Goal: Information Seeking & Learning: Check status

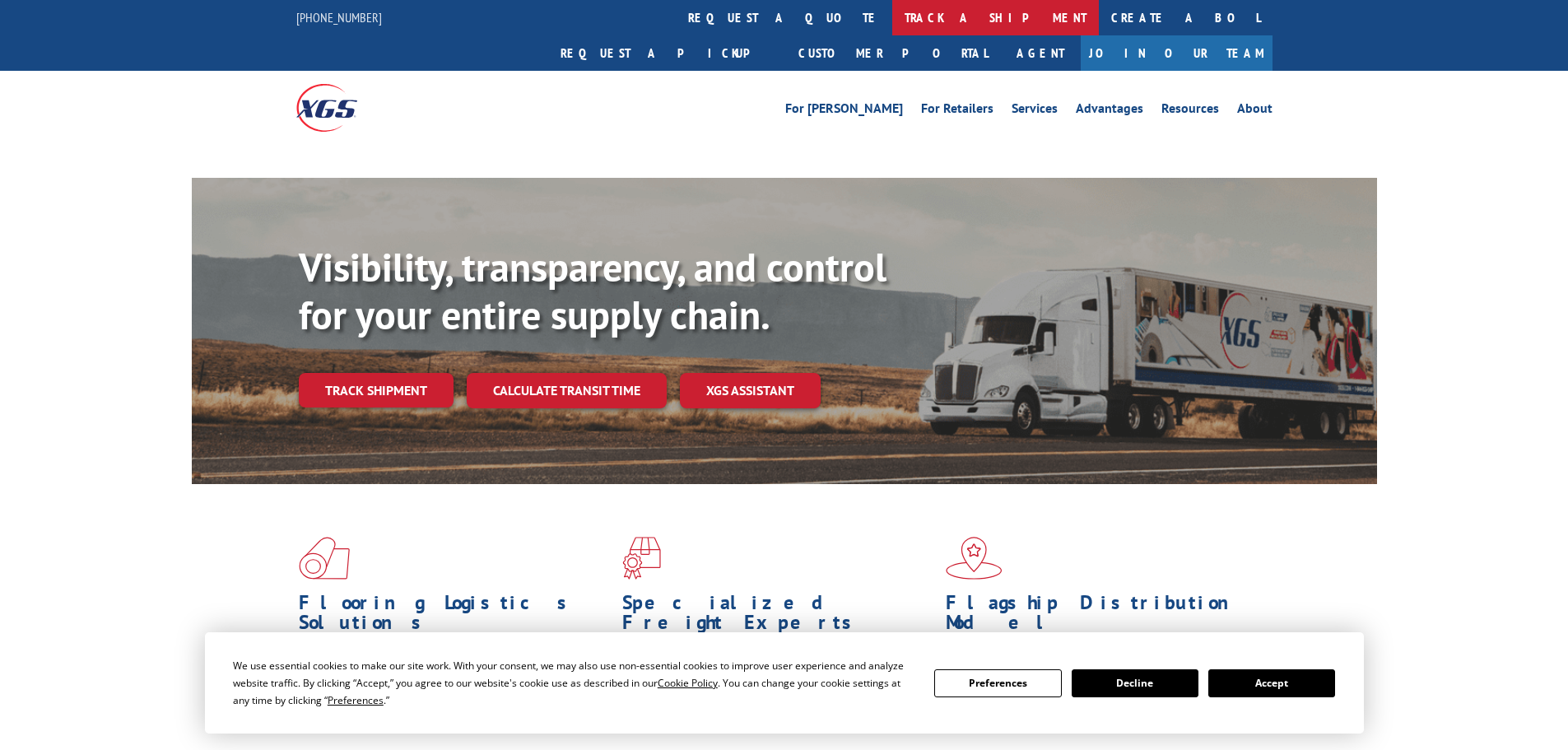
click at [892, 10] on link "track a shipment" at bounding box center [995, 17] width 206 height 35
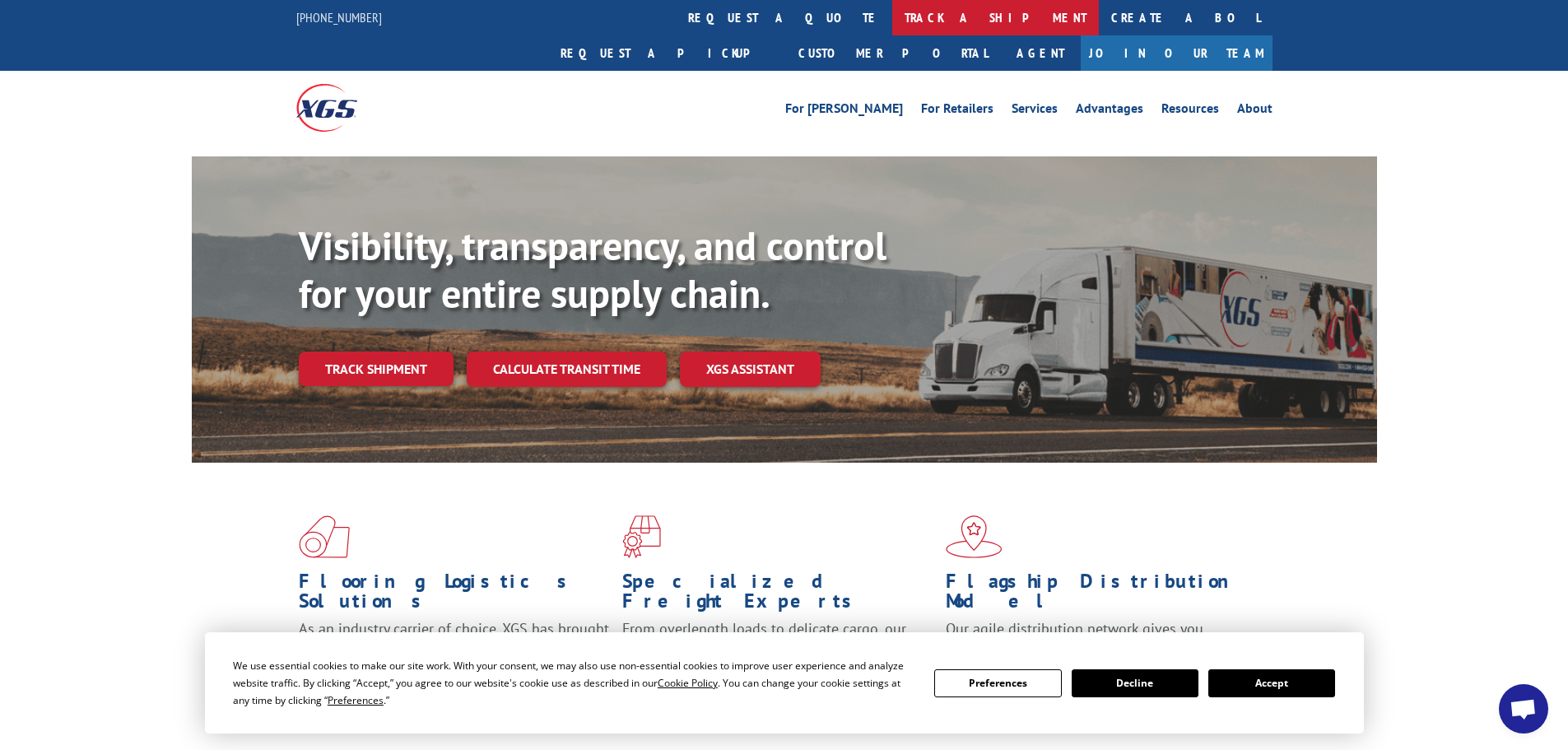
click at [892, 21] on link "track a shipment" at bounding box center [995, 17] width 206 height 35
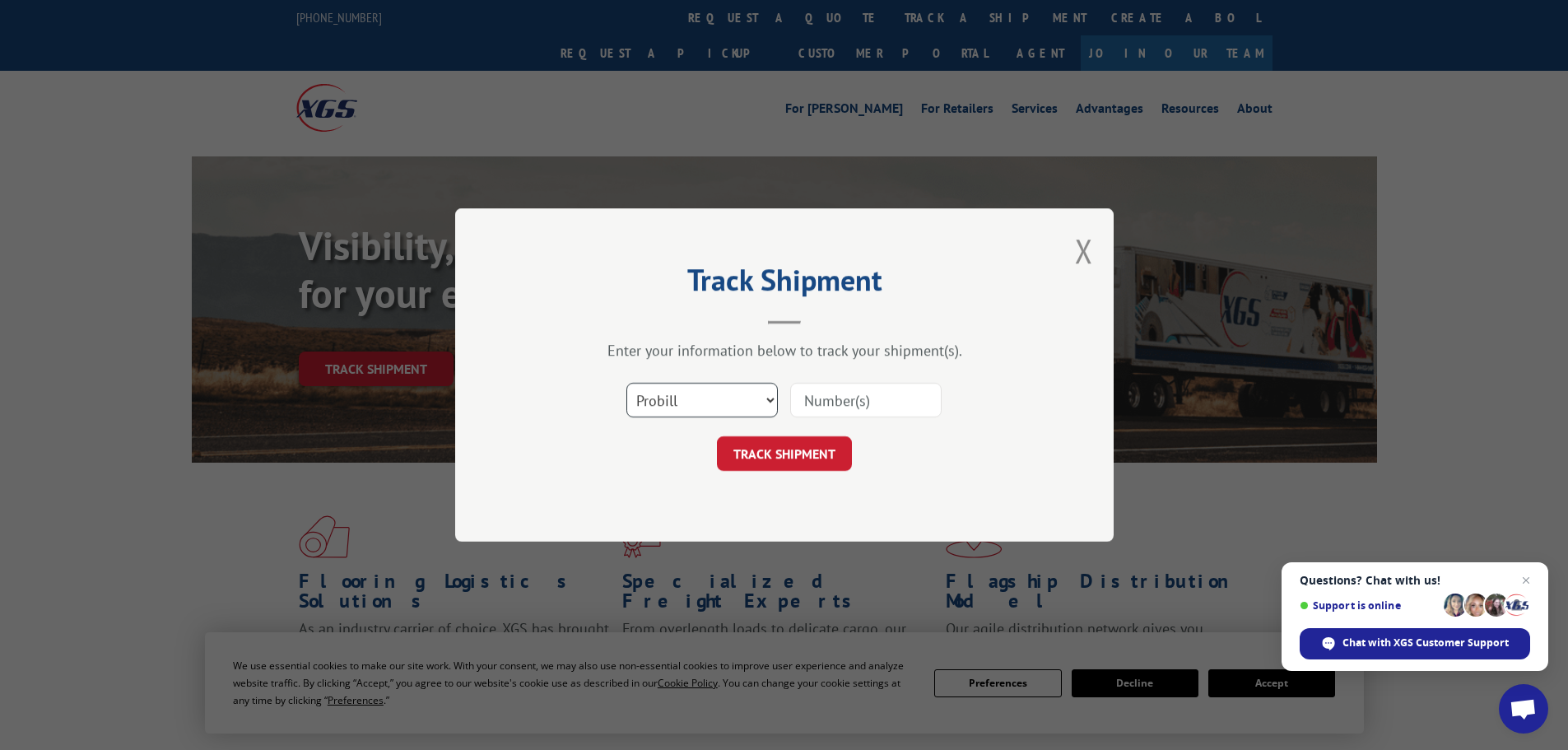
click at [683, 397] on select "Select category... Probill BOL PO" at bounding box center [702, 400] width 151 height 35
select select "bol"
click at [626, 383] on select "Select category... Probill BOL PO" at bounding box center [702, 400] width 151 height 35
click at [812, 407] on input at bounding box center [865, 400] width 151 height 35
paste input "470358"
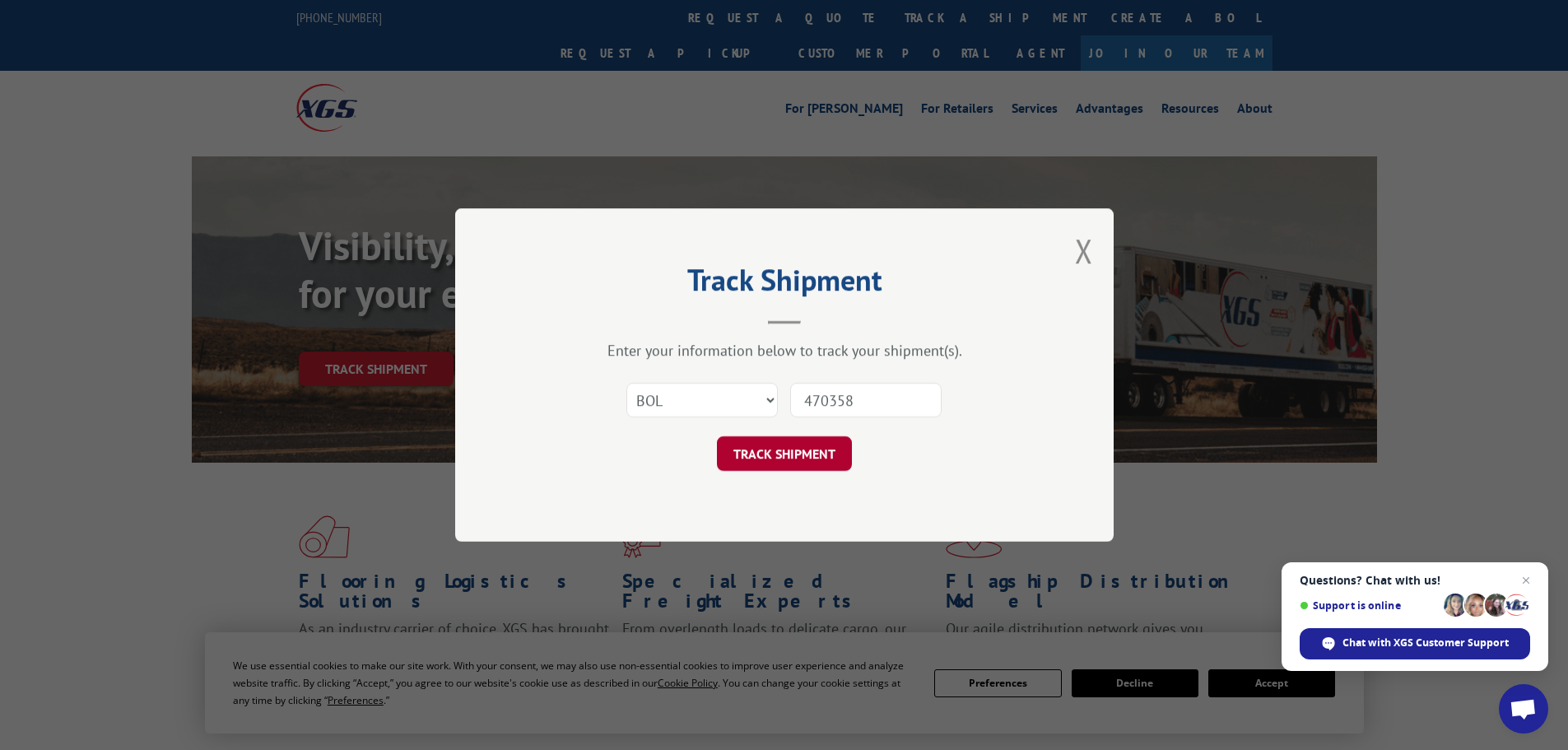
type input "470358"
click at [781, 458] on button "TRACK SHIPMENT" at bounding box center [784, 453] width 135 height 35
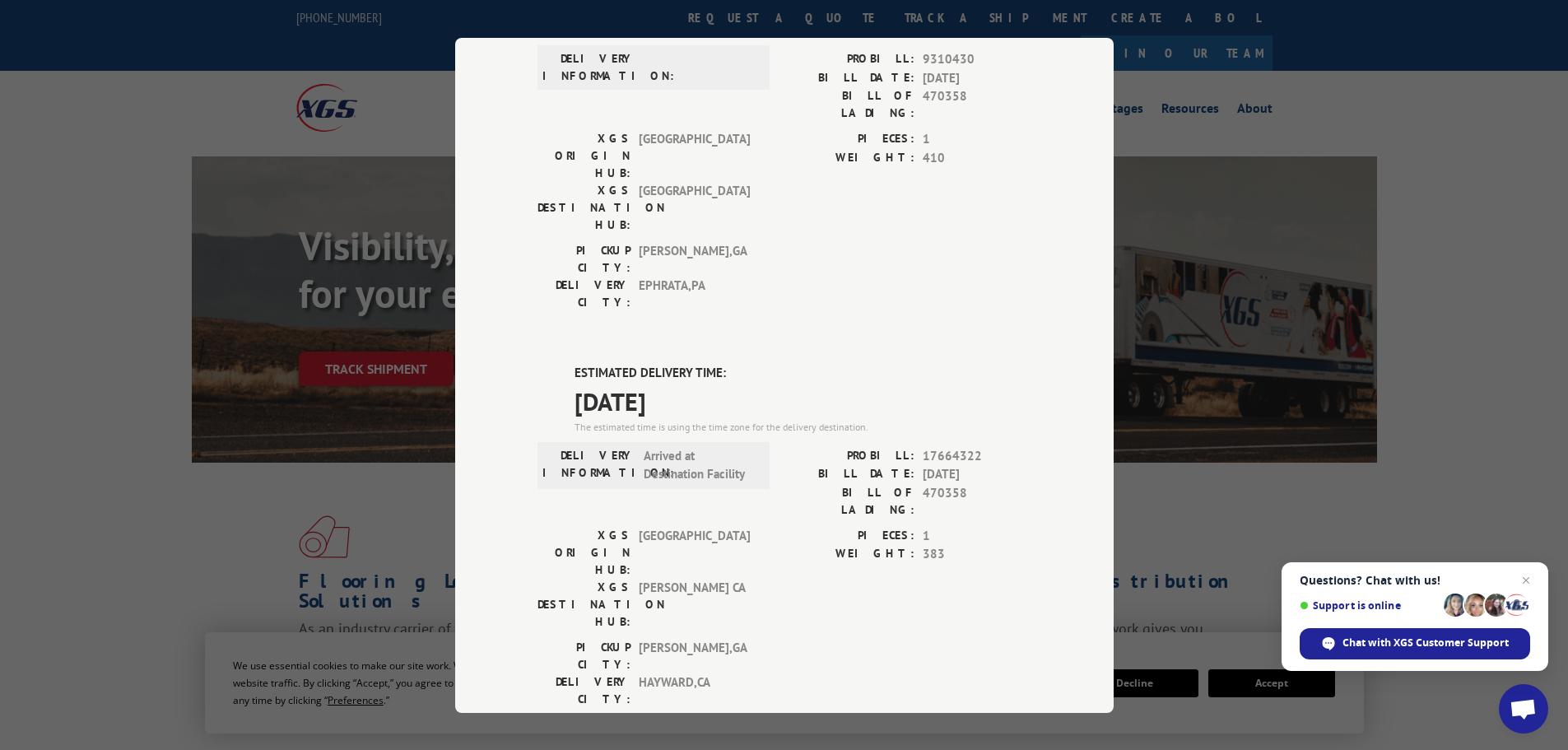
scroll to position [165, 0]
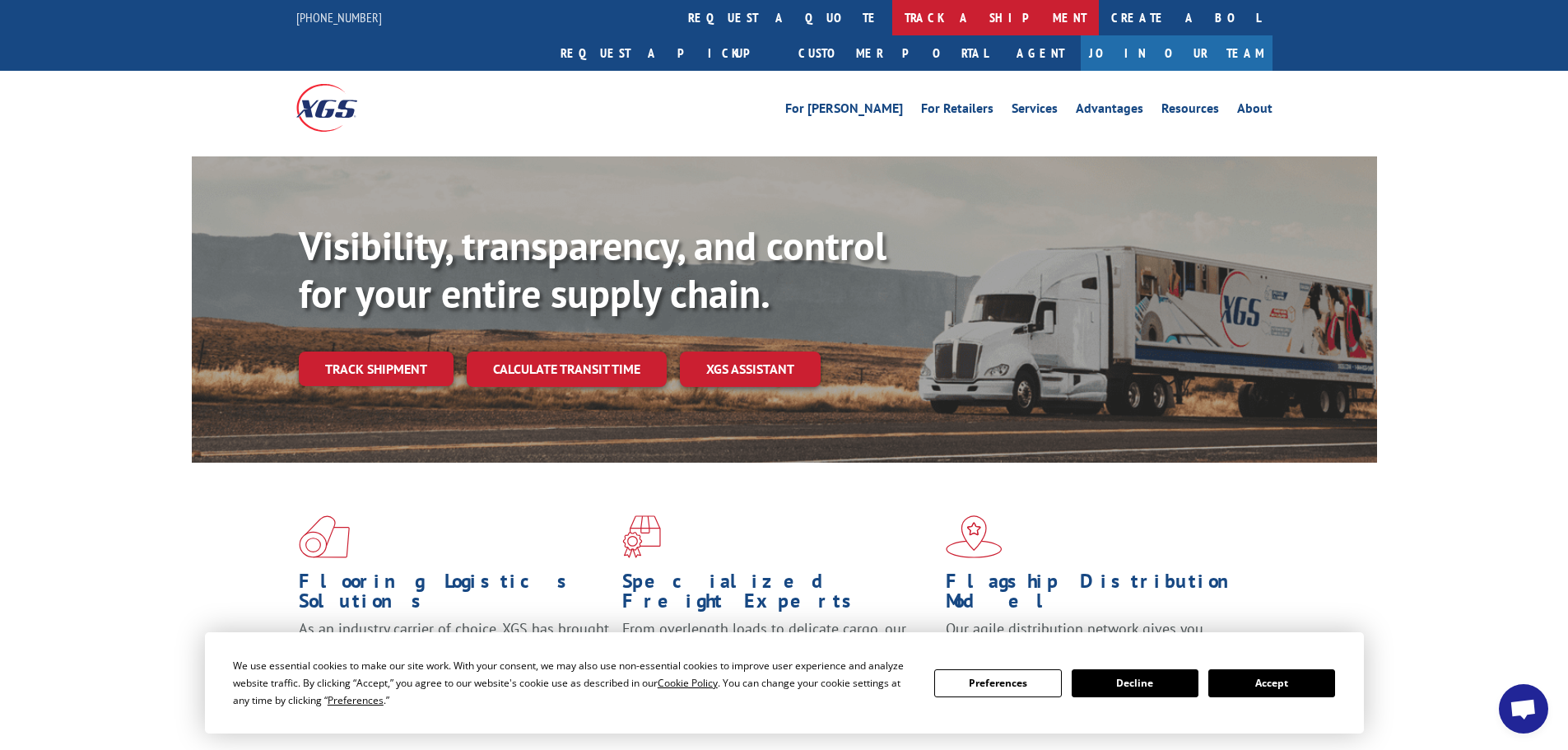
click at [892, 21] on link "track a shipment" at bounding box center [995, 17] width 206 height 35
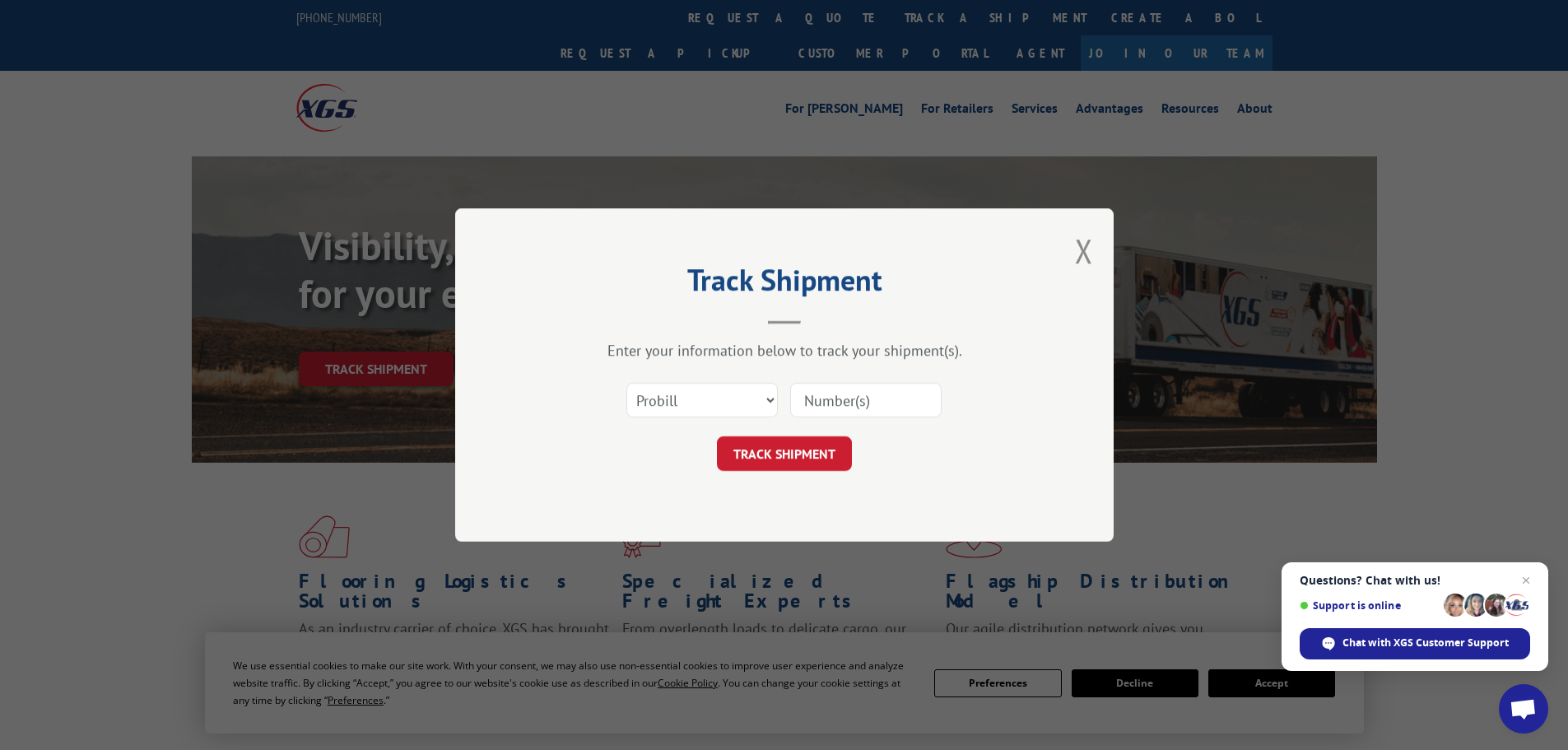
click at [847, 405] on input at bounding box center [865, 400] width 151 height 35
click at [723, 392] on select "Select category... Probill BOL PO" at bounding box center [702, 400] width 151 height 35
select select "bol"
click at [626, 383] on select "Select category... Probill BOL PO" at bounding box center [702, 400] width 151 height 35
paste input "018740250926"
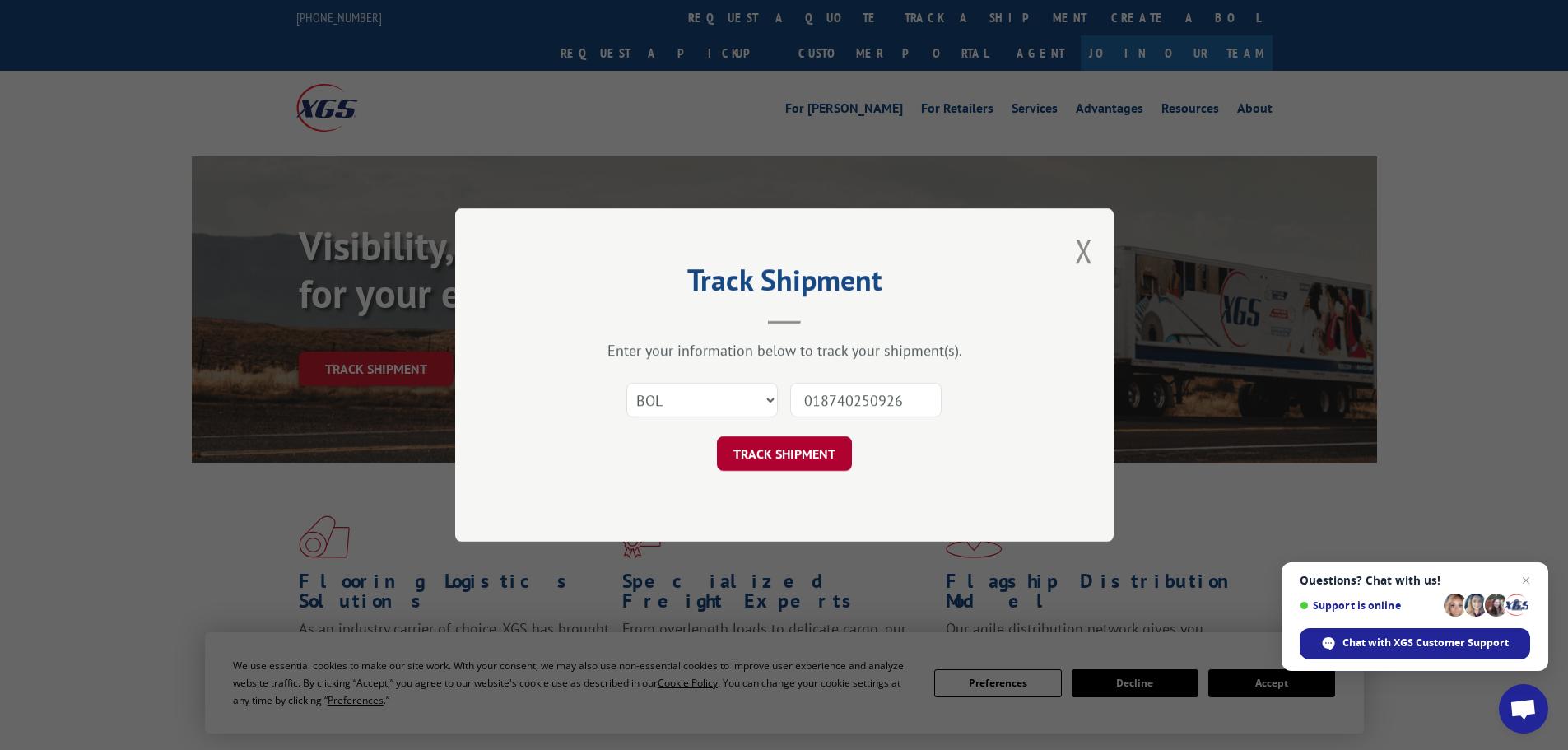
type input "018740250926"
click at [798, 463] on button "TRACK SHIPMENT" at bounding box center [784, 453] width 135 height 35
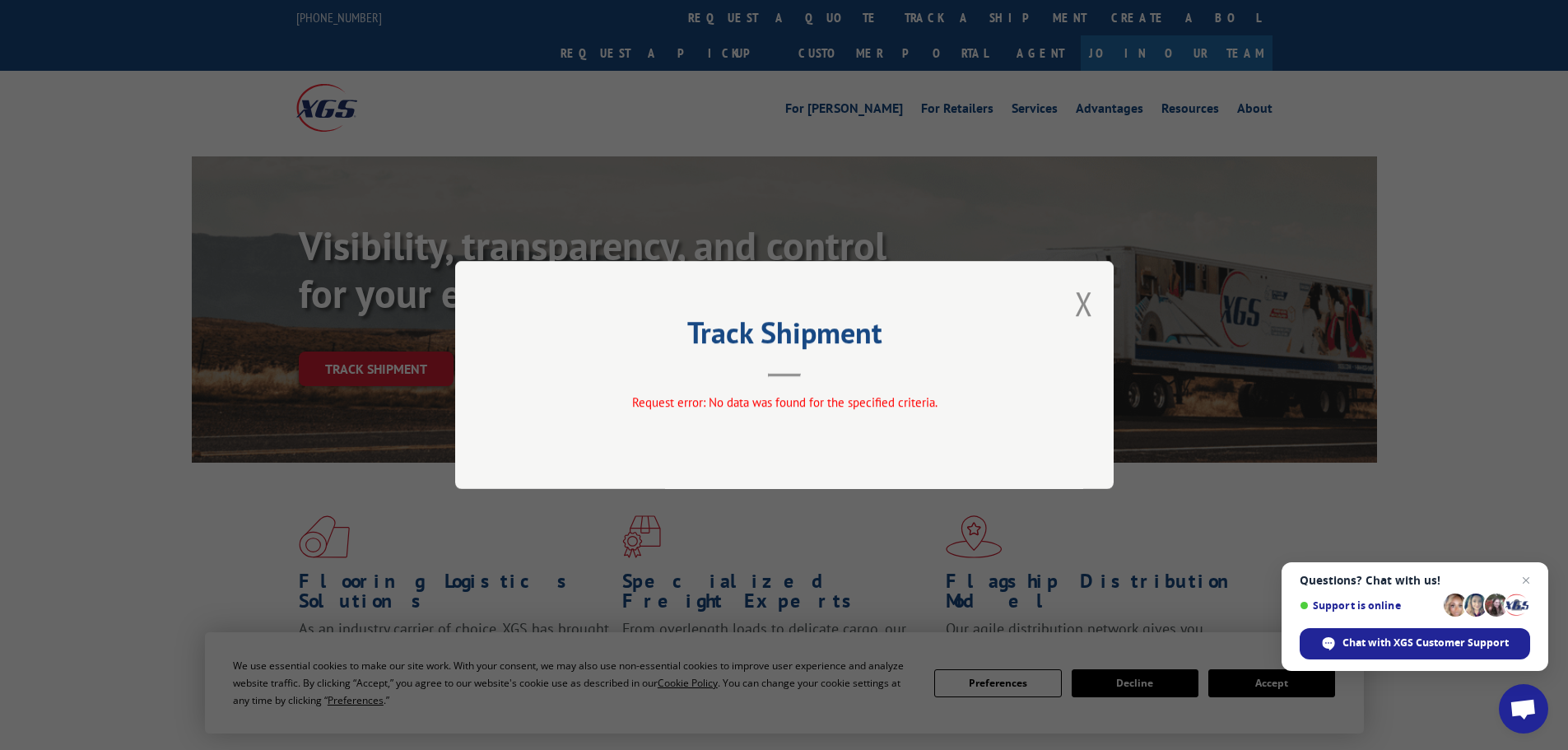
click at [1095, 307] on div "Track Shipment Request error: No data was found for the specified criteria." at bounding box center [784, 375] width 658 height 228
click at [1087, 308] on button "Close modal" at bounding box center [1083, 304] width 18 height 44
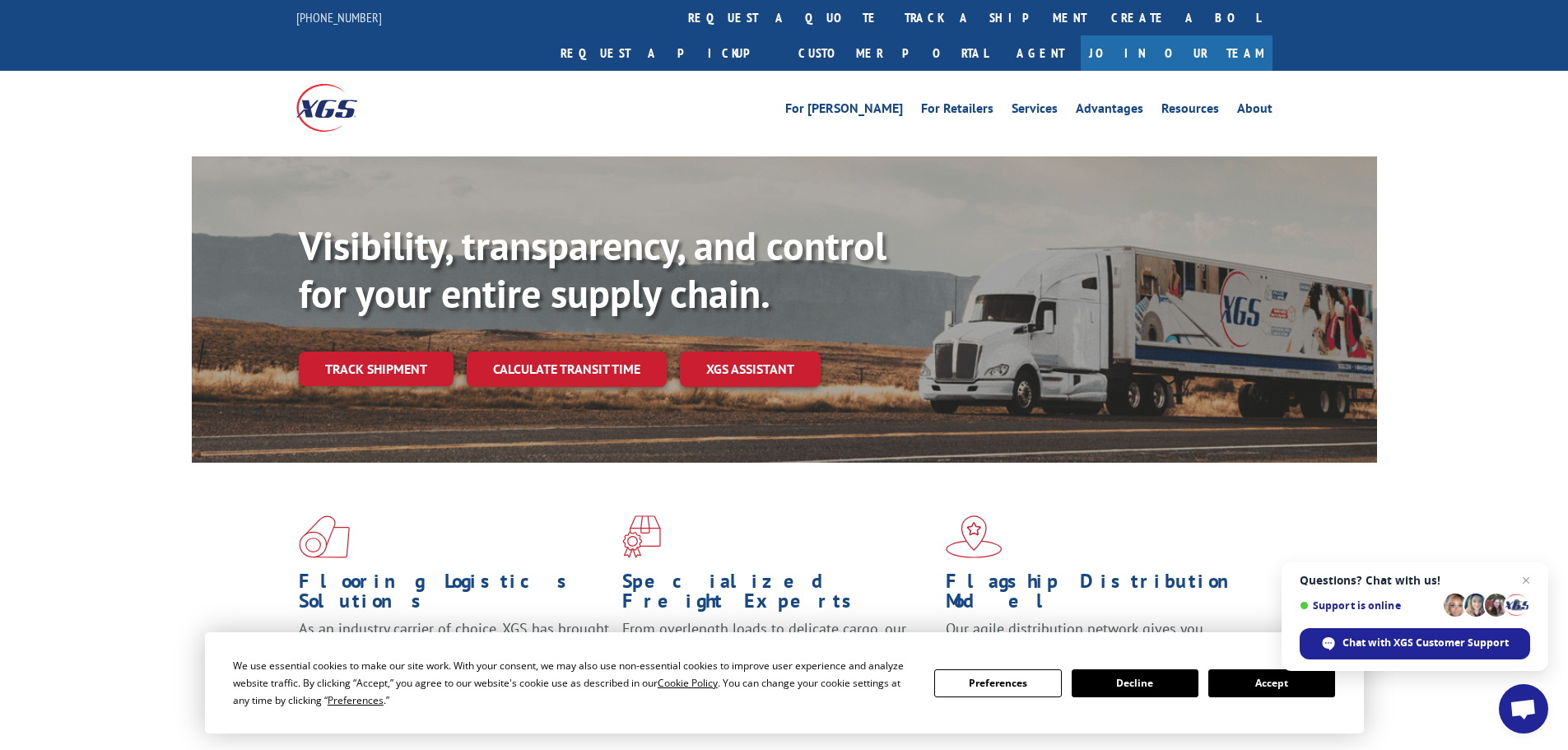
click at [892, 24] on link "track a shipment" at bounding box center [995, 17] width 206 height 35
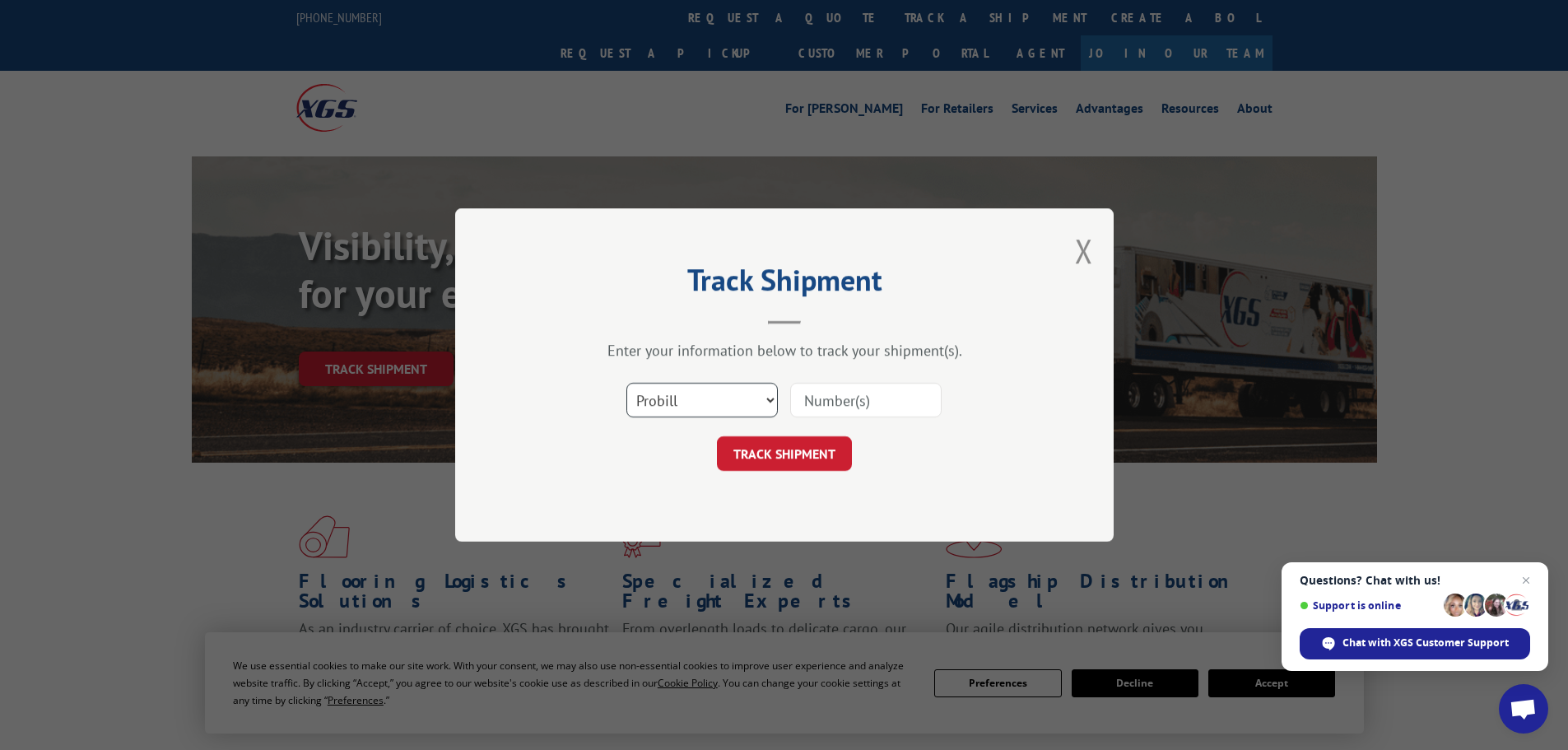
drag, startPoint x: 747, startPoint y: 399, endPoint x: 738, endPoint y: 415, distance: 18.4
click at [747, 399] on select "Select category... Probill BOL PO" at bounding box center [702, 400] width 151 height 35
select select "bol"
click at [626, 383] on select "Select category... Probill BOL PO" at bounding box center [702, 400] width 151 height 35
click at [850, 408] on input at bounding box center [865, 400] width 151 height 35
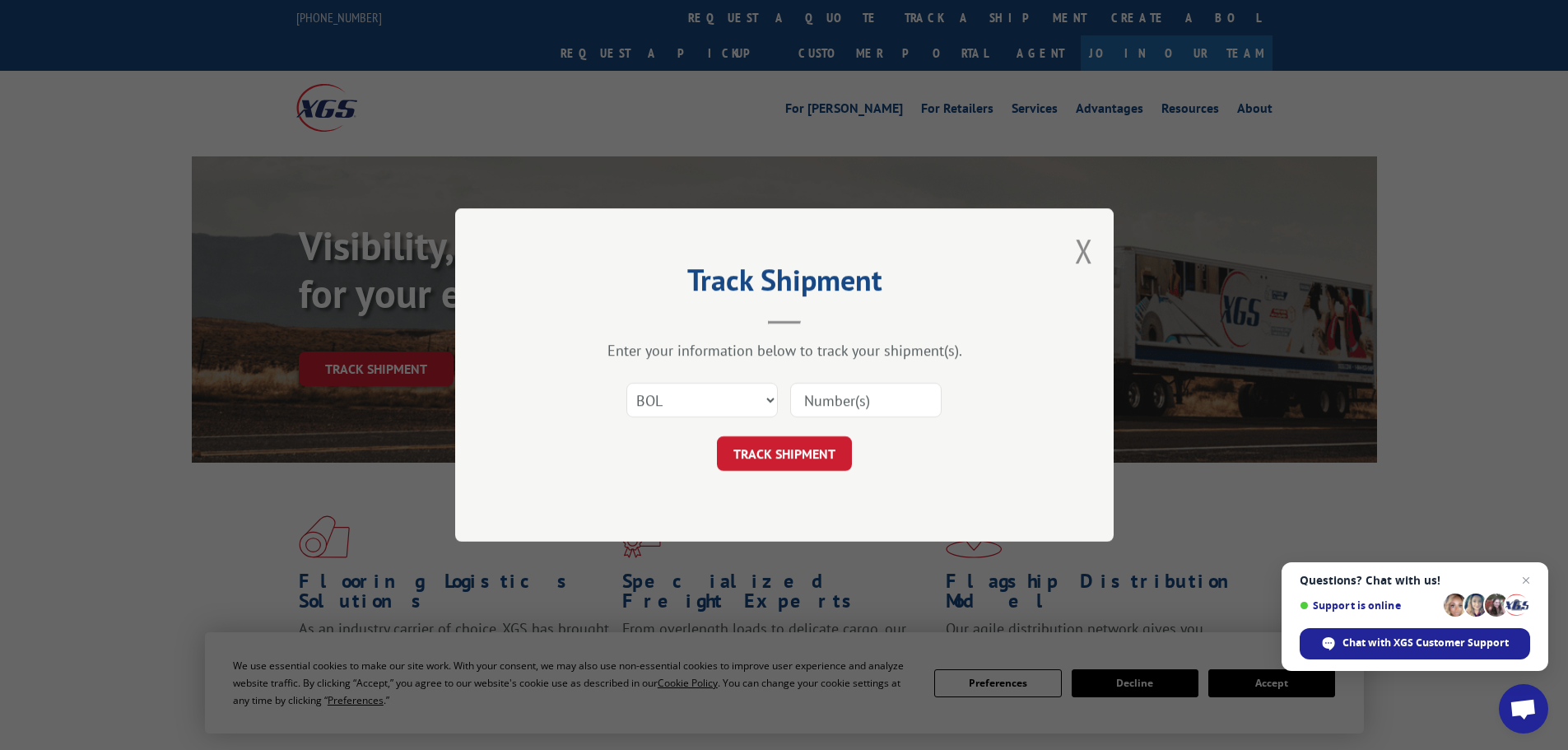
paste input "470359"
type input "470359"
click at [811, 451] on button "TRACK SHIPMENT" at bounding box center [784, 453] width 135 height 35
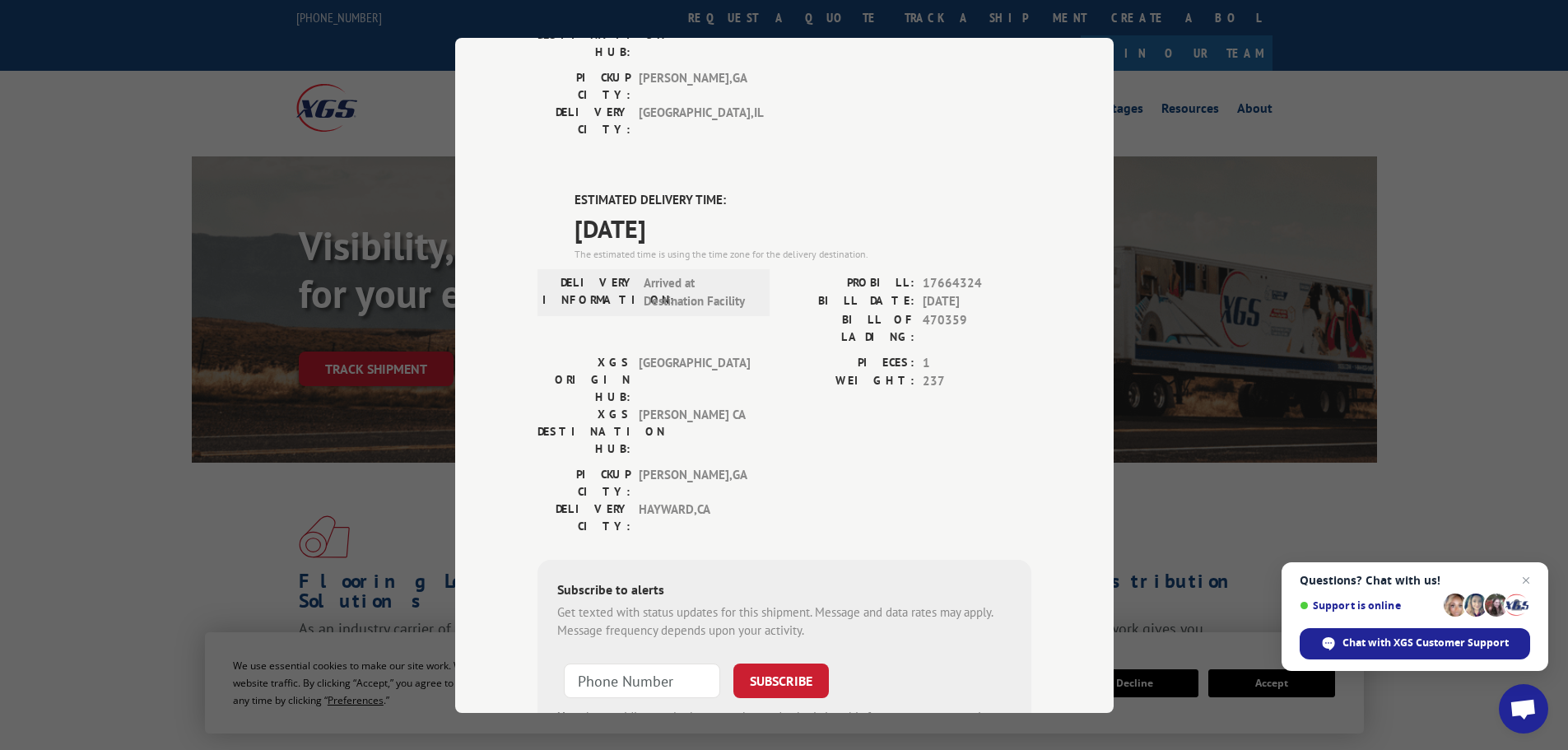
scroll to position [349, 0]
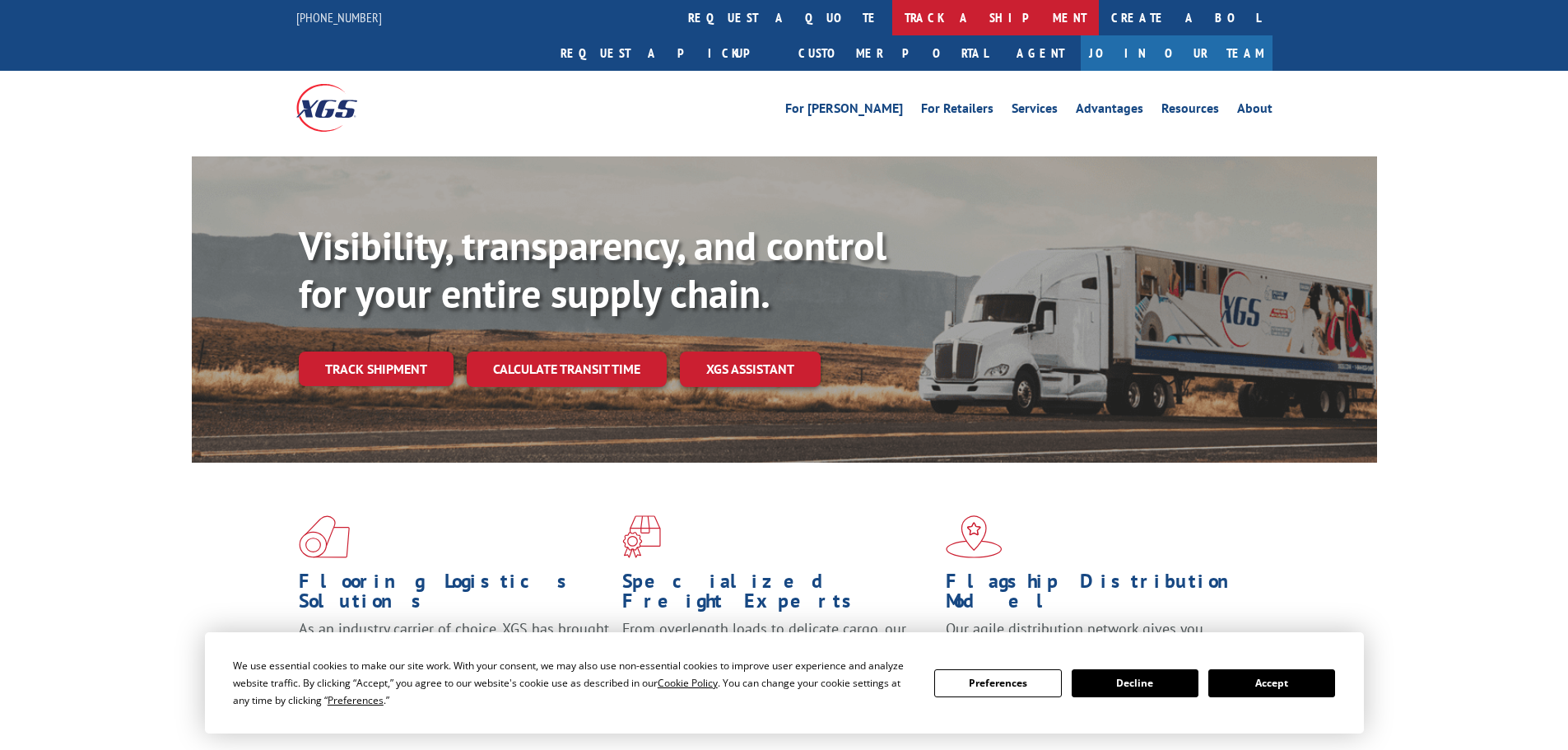
click at [892, 28] on link "track a shipment" at bounding box center [995, 17] width 206 height 35
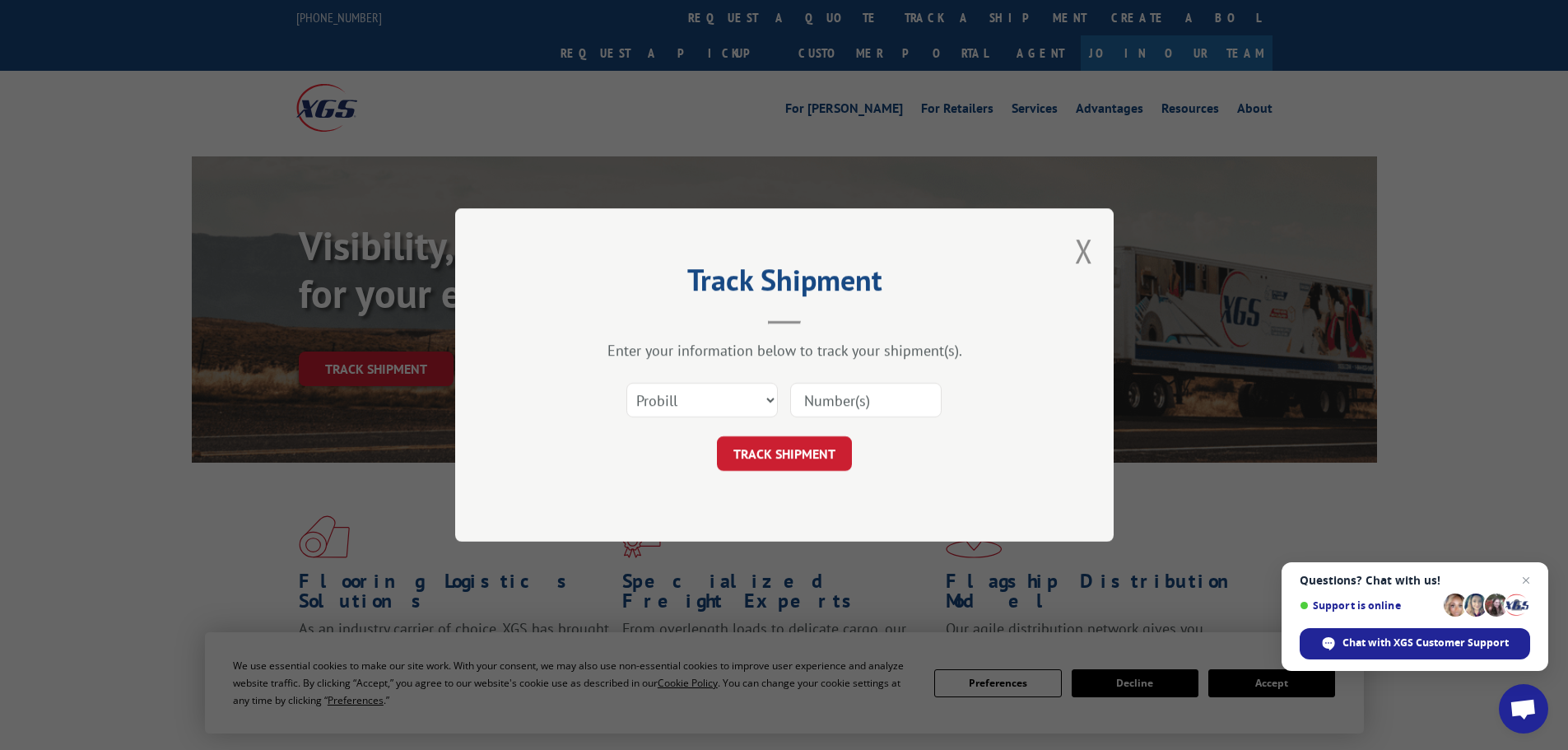
click at [846, 399] on input at bounding box center [865, 400] width 151 height 35
paste input "16755633"
type input "16755633"
click at [803, 463] on button "TRACK SHIPMENT" at bounding box center [784, 453] width 135 height 35
